Goal: Find specific page/section: Find specific page/section

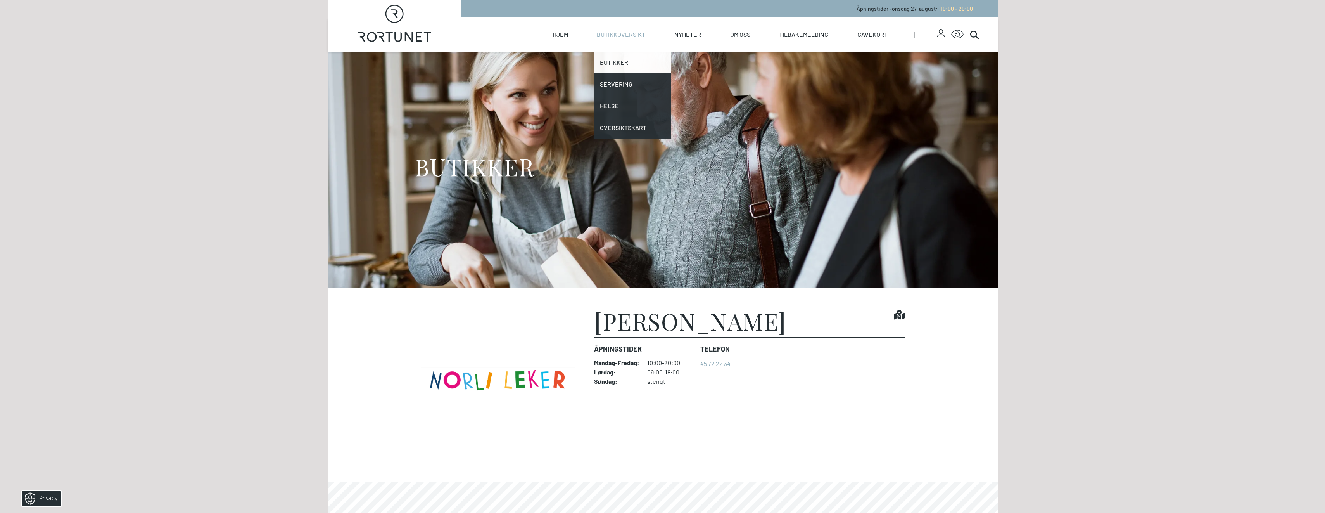
click at [618, 61] on link "Butikker" at bounding box center [633, 63] width 78 height 22
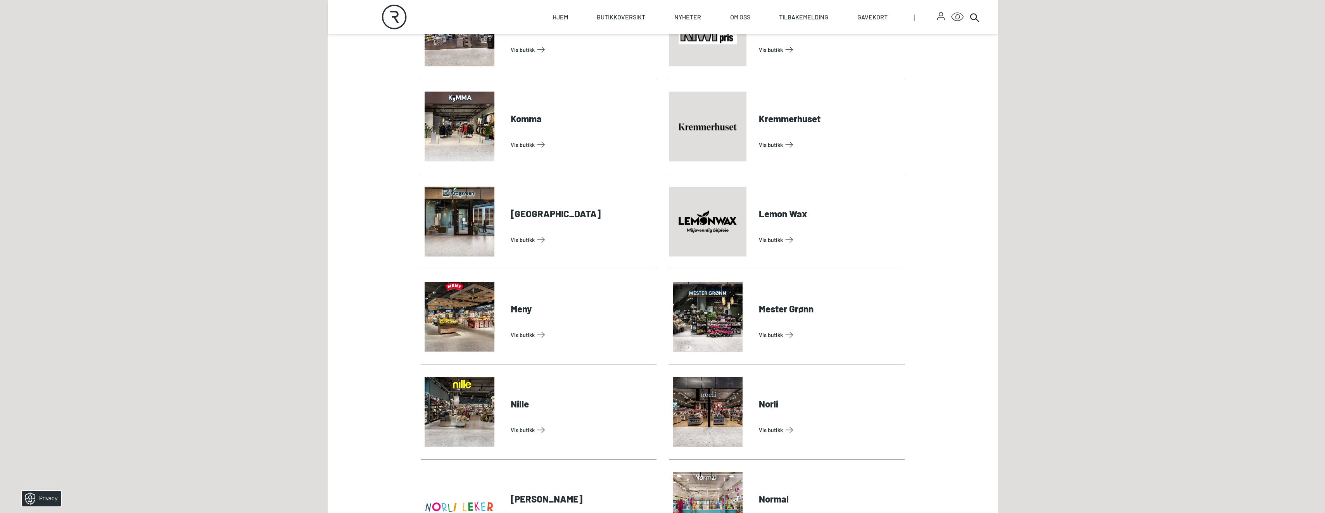
scroll to position [1357, 0]
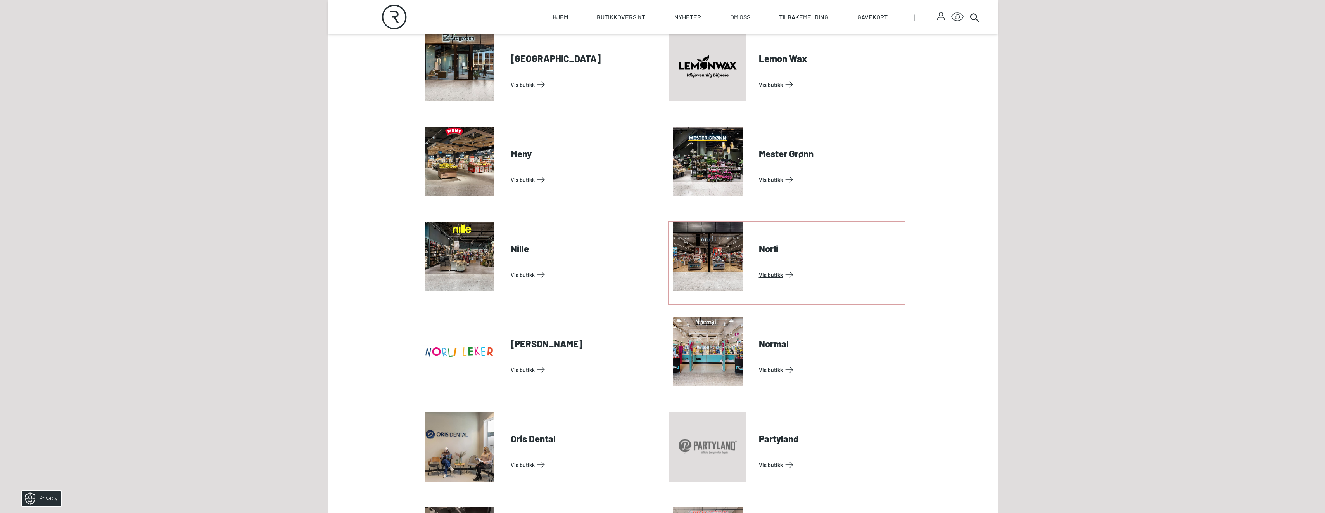
click at [774, 276] on link "Vis butikk" at bounding box center [830, 274] width 143 height 12
